Goal: Check status: Check status

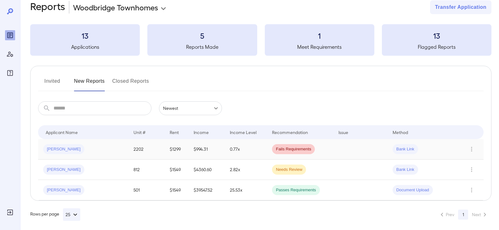
scroll to position [16, 0]
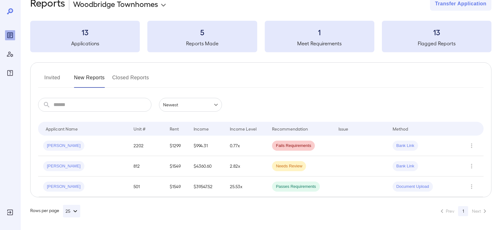
click at [52, 77] on button "Invited" at bounding box center [52, 80] width 28 height 15
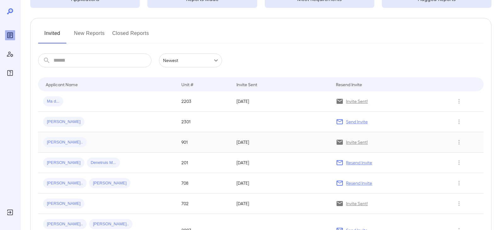
scroll to position [63, 0]
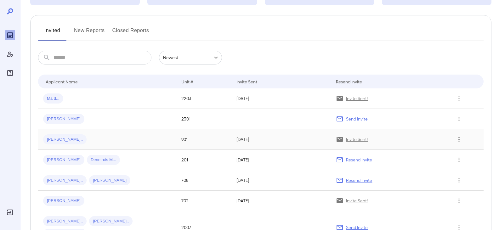
click at [457, 139] on icon "Row Actions" at bounding box center [459, 140] width 7 height 8
click at [55, 139] on div at bounding box center [249, 115] width 499 height 230
click at [54, 137] on span "[PERSON_NAME].." at bounding box center [64, 140] width 43 height 6
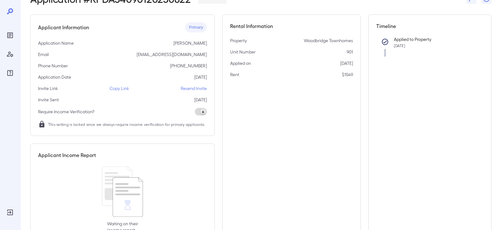
scroll to position [3, 0]
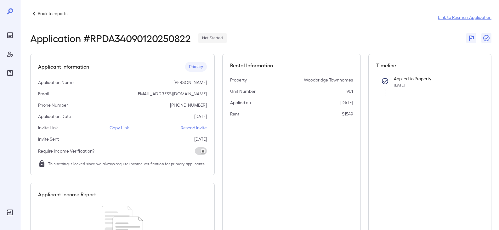
click at [457, 18] on link "Link to Resman Application" at bounding box center [465, 17] width 54 height 6
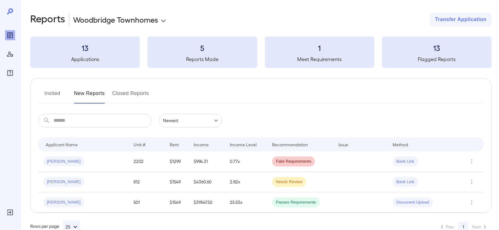
click at [48, 92] on button "Invited" at bounding box center [52, 96] width 28 height 15
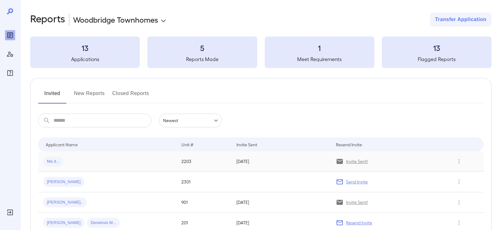
scroll to position [31, 0]
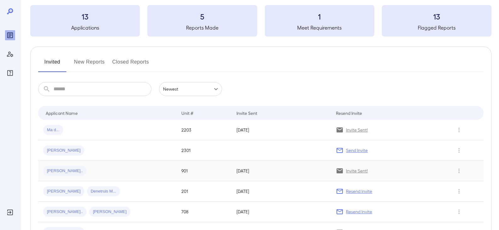
click at [58, 172] on span "[PERSON_NAME].." at bounding box center [64, 171] width 43 height 6
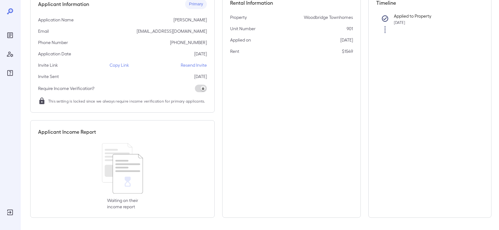
scroll to position [66, 0]
click at [67, 130] on h5 "Applicant Income Report" at bounding box center [67, 132] width 58 height 8
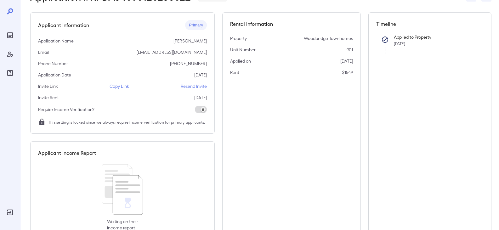
scroll to position [34, 0]
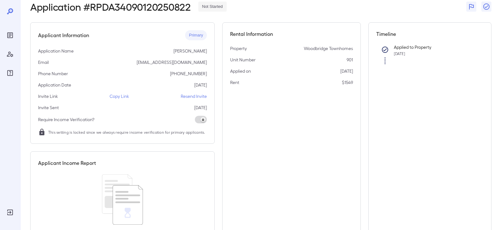
click at [124, 98] on p "Copy Link" at bounding box center [120, 96] width 20 height 6
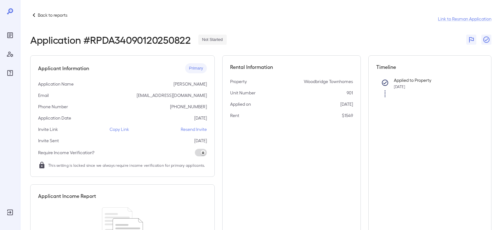
scroll to position [0, 0]
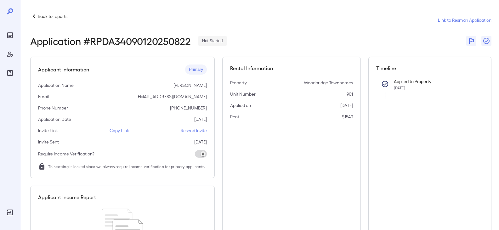
click at [117, 132] on p "Copy Link" at bounding box center [120, 131] width 20 height 6
